Goal: Task Accomplishment & Management: Manage account settings

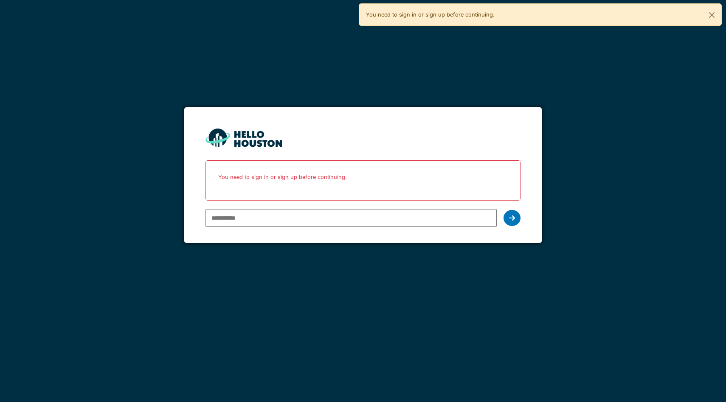
type input "**********"
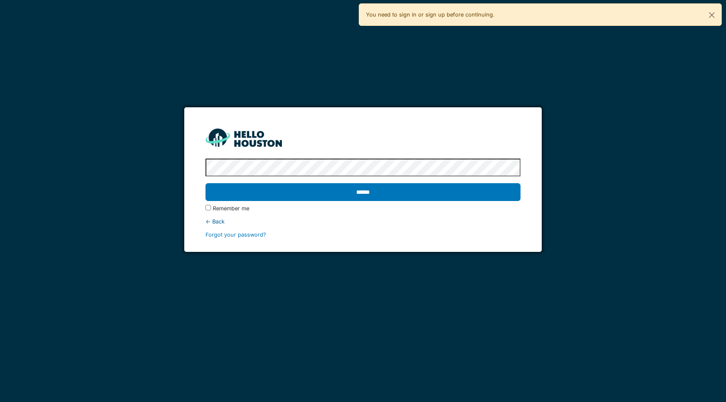
click at [205, 183] on input "******" at bounding box center [362, 192] width 315 height 18
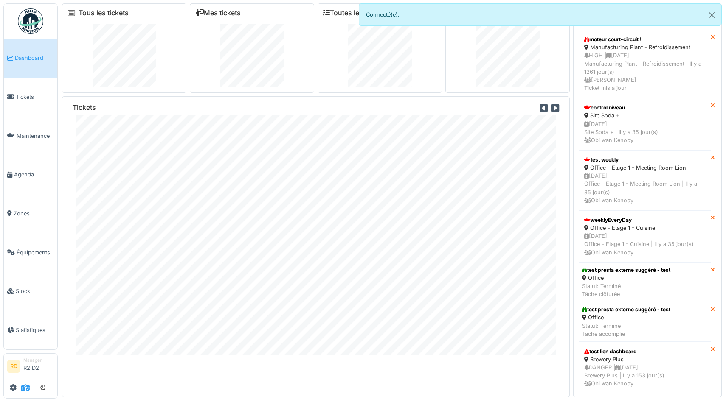
click at [26, 387] on icon at bounding box center [25, 387] width 8 height 7
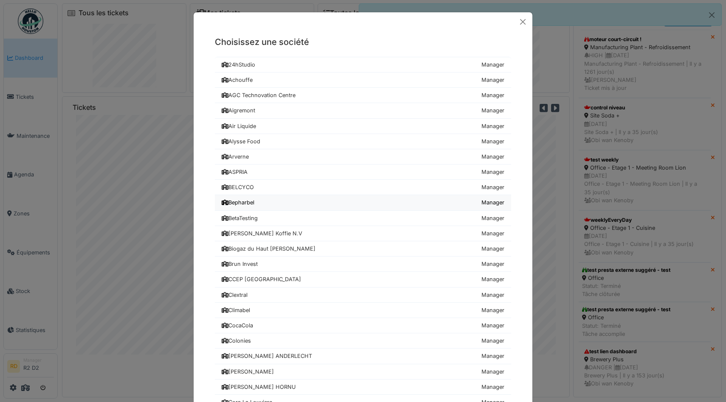
click at [253, 202] on div "Bepharbel" at bounding box center [237, 203] width 33 height 8
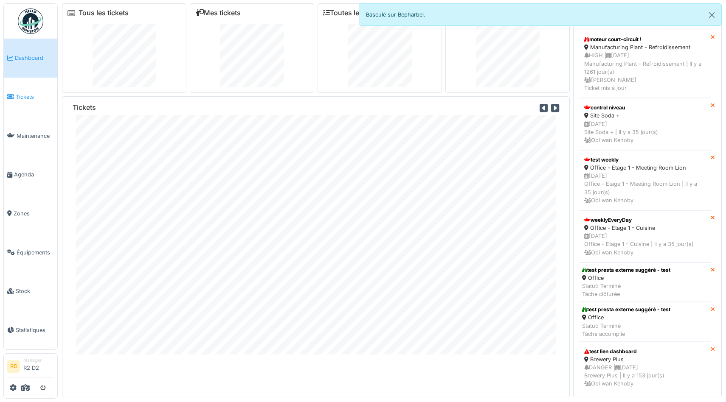
click at [25, 98] on span "Tickets" at bounding box center [35, 97] width 38 height 8
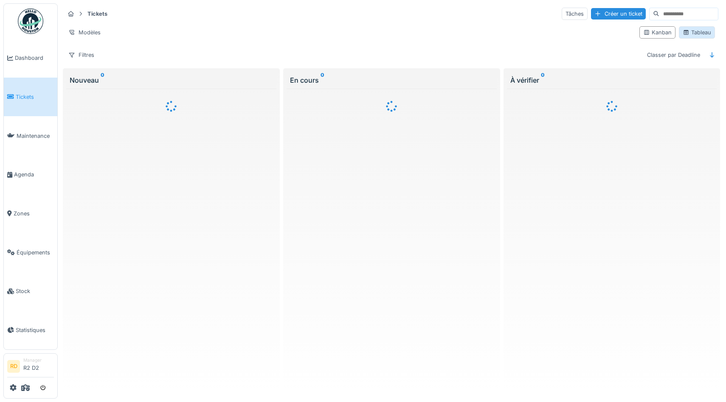
click at [694, 37] on div "Tableau" at bounding box center [696, 32] width 36 height 12
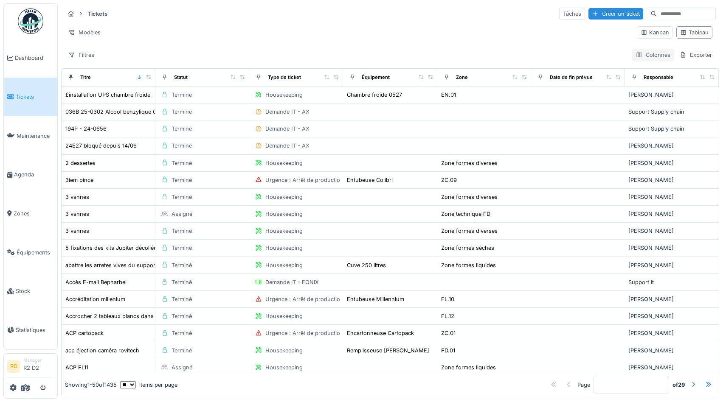
click at [654, 57] on div "Colonnes" at bounding box center [652, 55] width 42 height 12
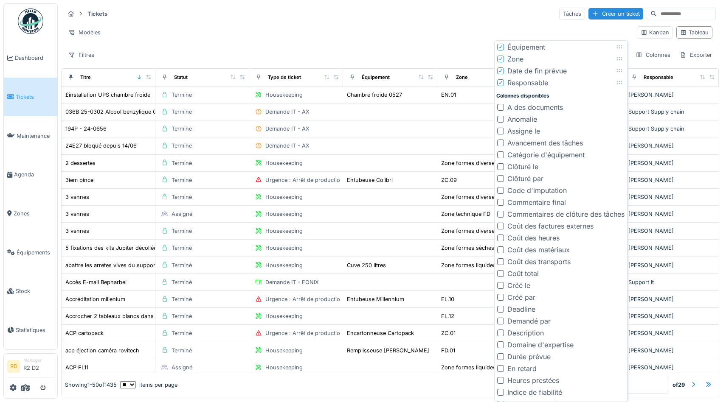
scroll to position [68, 0]
click at [538, 239] on div "Coût des heures" at bounding box center [533, 238] width 52 height 10
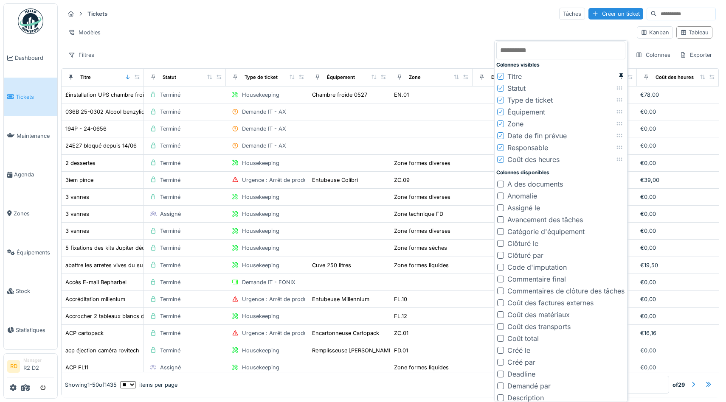
scroll to position [2, 0]
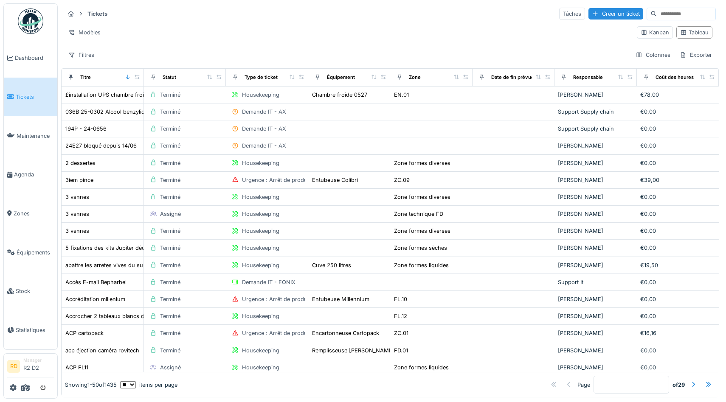
click at [440, 29] on div "Modèles" at bounding box center [346, 32] width 565 height 12
click at [703, 80] on div at bounding box center [702, 77] width 6 height 7
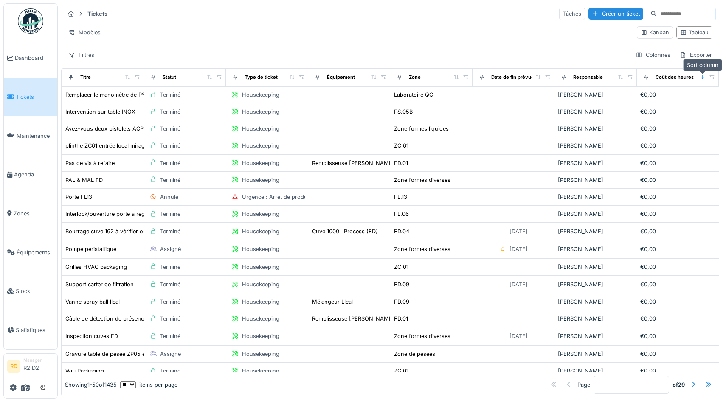
click at [702, 76] on icon at bounding box center [702, 77] width 6 height 5
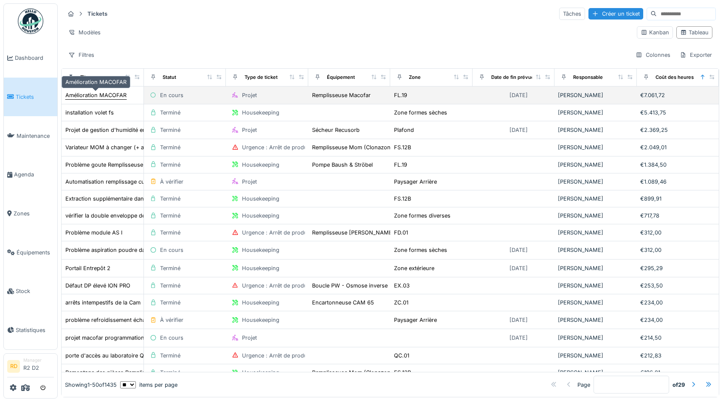
click at [92, 99] on div "Amélioration MACOFAR" at bounding box center [95, 95] width 61 height 8
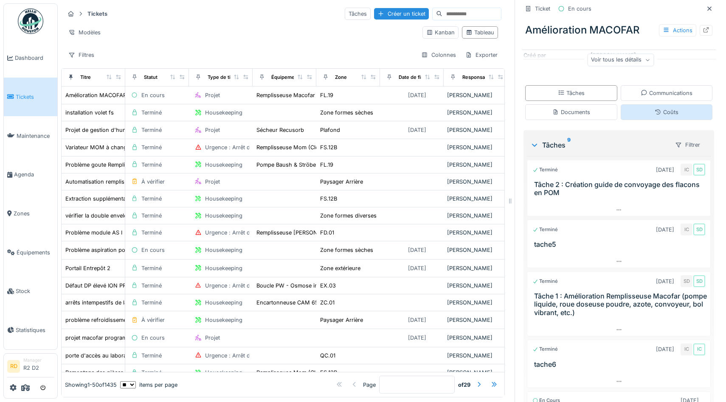
click at [661, 112] on div "Coûts" at bounding box center [666, 112] width 24 height 8
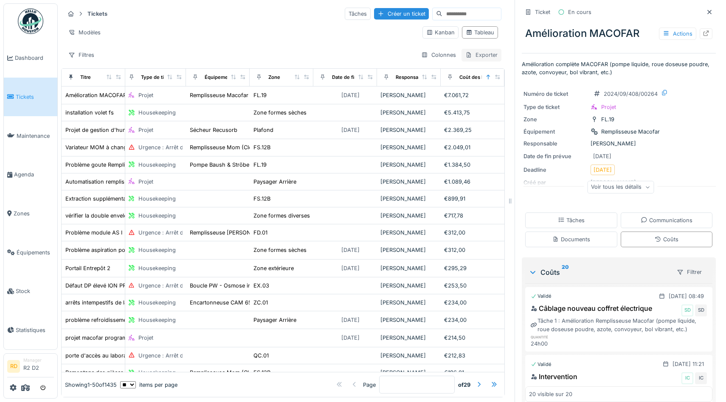
click at [474, 53] on div "Exporter" at bounding box center [481, 55] width 40 height 12
click at [491, 73] on div "Export Excel" at bounding box center [487, 74] width 48 height 13
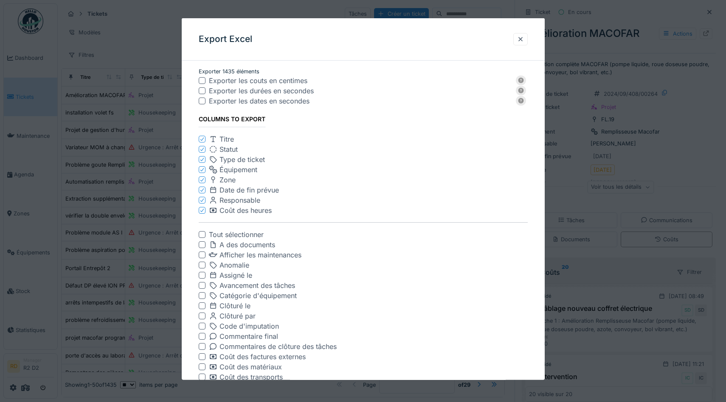
click at [583, 208] on div at bounding box center [363, 201] width 726 height 402
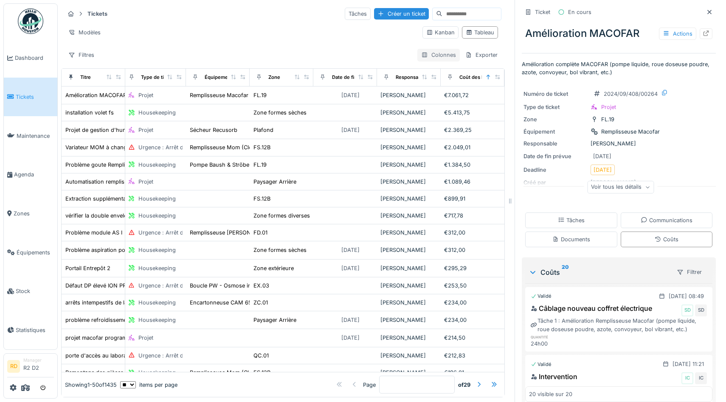
click at [441, 59] on div "Colonnes" at bounding box center [438, 55] width 42 height 12
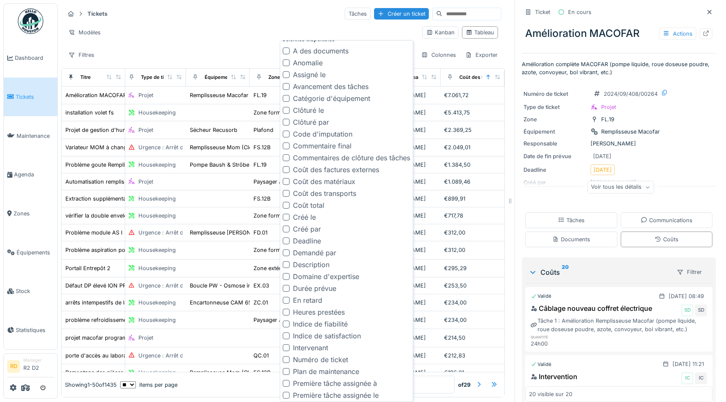
scroll to position [141, 0]
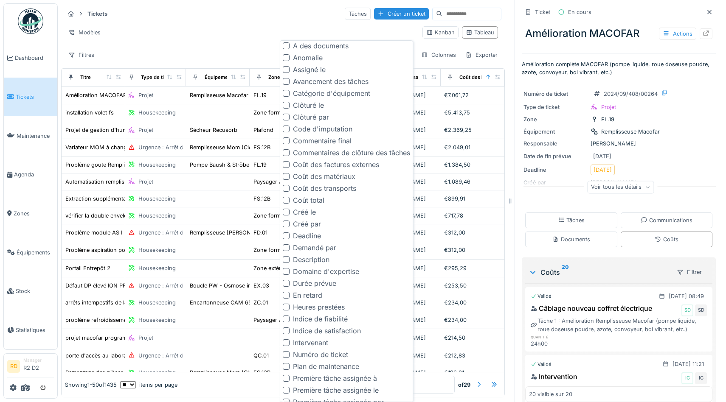
click at [315, 305] on div "Heures prestées" at bounding box center [319, 307] width 52 height 10
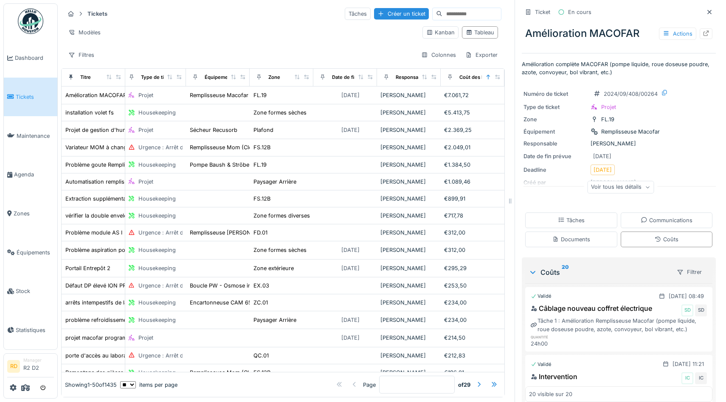
click at [258, 25] on div "Modèles Kanban Tableau" at bounding box center [282, 32] width 437 height 19
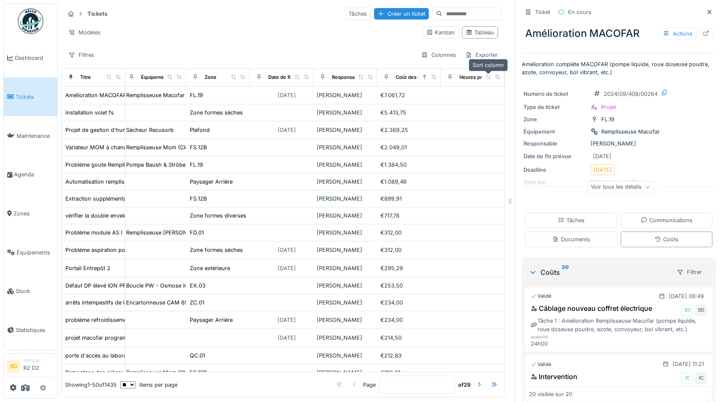
click at [488, 76] on icon at bounding box center [488, 77] width 6 height 5
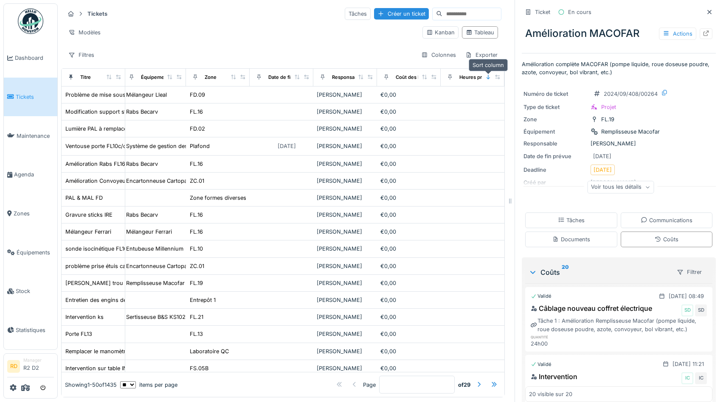
click at [486, 78] on icon at bounding box center [488, 77] width 6 height 5
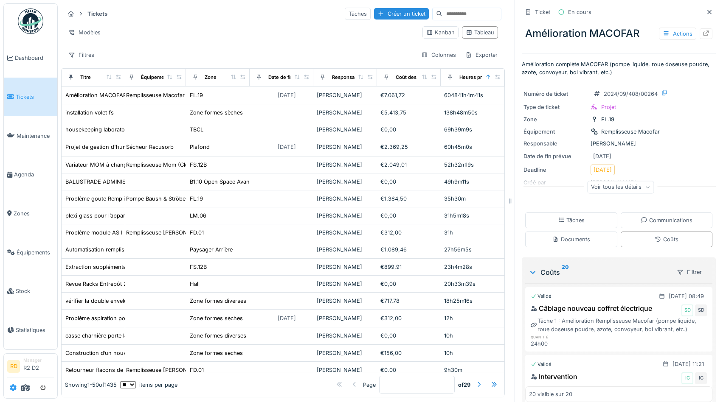
click at [11, 387] on icon at bounding box center [13, 387] width 7 height 7
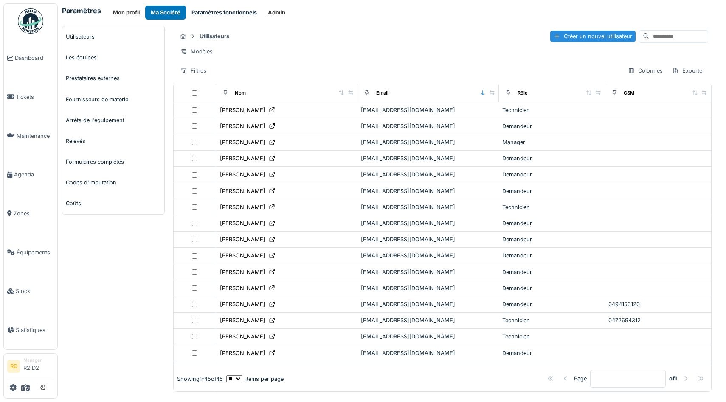
click at [235, 15] on button "Paramètres fonctionnels" at bounding box center [224, 13] width 76 height 14
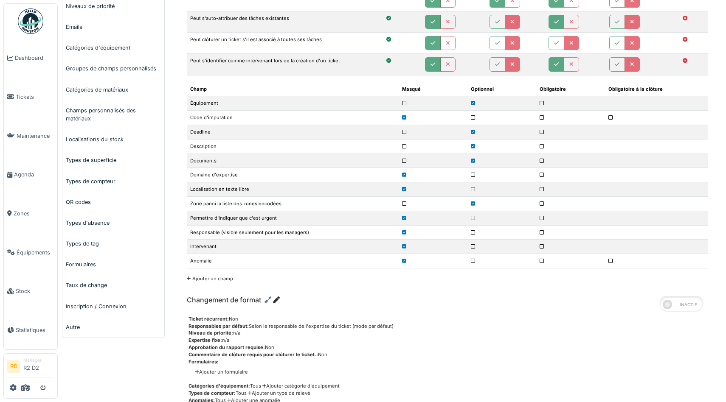
scroll to position [227, 0]
click at [91, 225] on link "Types d'absence" at bounding box center [113, 222] width 102 height 21
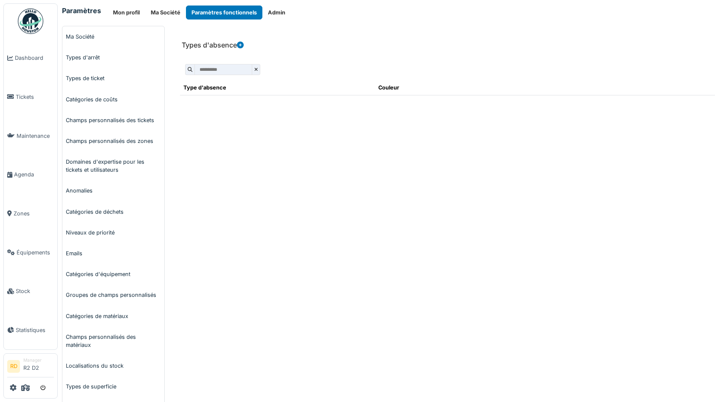
click at [240, 46] on icon at bounding box center [240, 45] width 7 height 7
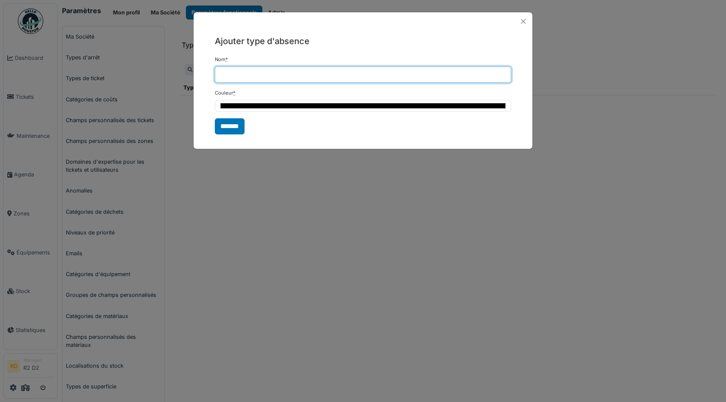
click at [236, 71] on input "Nom *" at bounding box center [363, 75] width 296 height 16
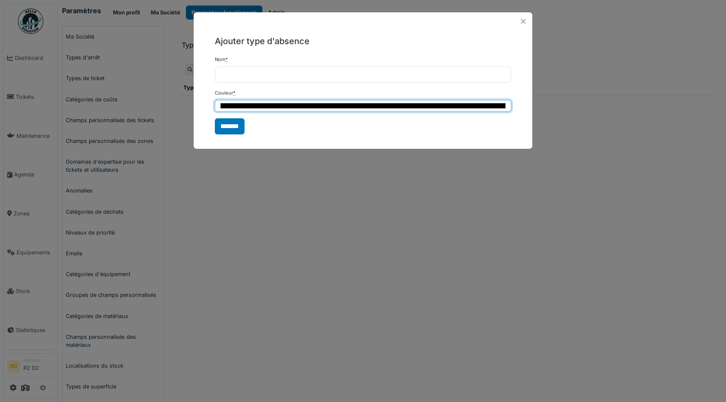
click at [252, 107] on input "*******" at bounding box center [363, 105] width 296 height 11
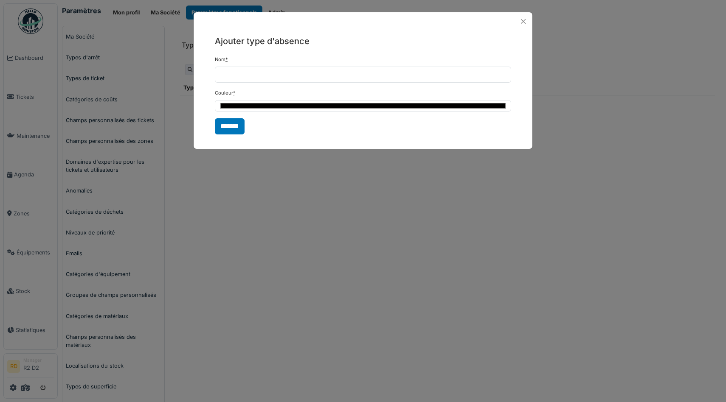
click at [339, 127] on form "Nom * Couleur * ******* *******" at bounding box center [363, 95] width 296 height 78
click at [524, 17] on button "Close" at bounding box center [522, 21] width 11 height 11
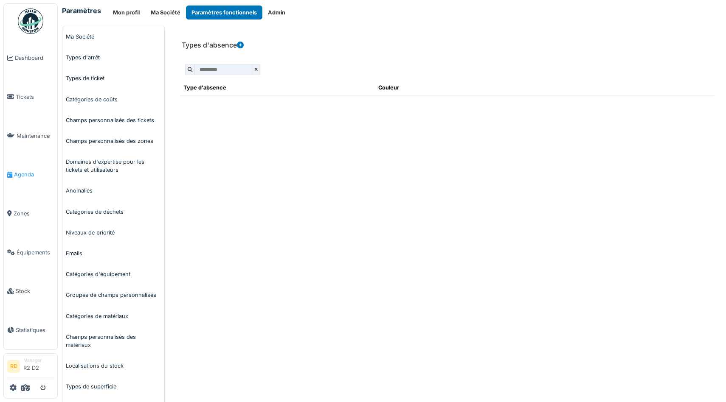
click at [20, 169] on link "Agenda" at bounding box center [30, 174] width 53 height 39
click at [25, 169] on link "Agenda" at bounding box center [30, 174] width 53 height 39
